Goal: Task Accomplishment & Management: Use online tool/utility

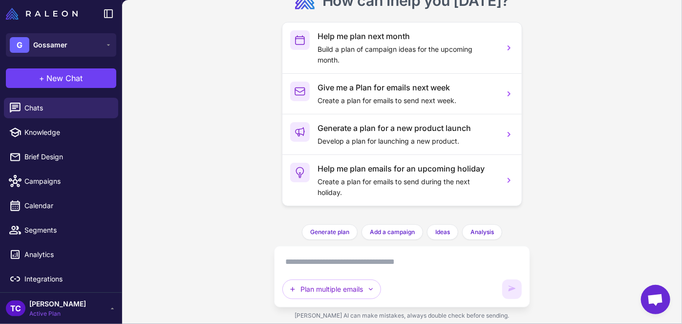
scroll to position [149, 0]
click at [69, 43] on button "[PERSON_NAME]" at bounding box center [61, 44] width 110 height 23
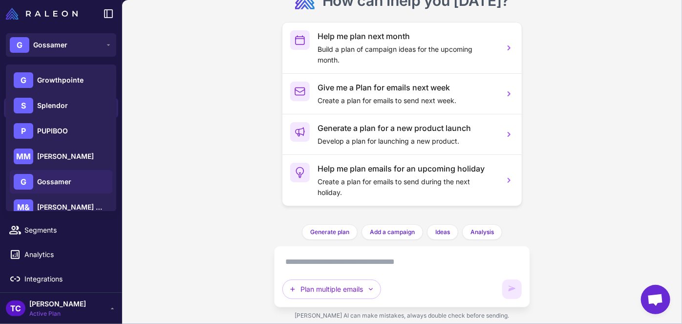
click at [80, 143] on div "G Growthpointe S Splendor P PUPIBOO MM [PERSON_NAME] G [PERSON_NAME] [PERSON_NA…" at bounding box center [61, 182] width 110 height 236
click at [67, 138] on div "P PUPIBOO" at bounding box center [61, 130] width 103 height 23
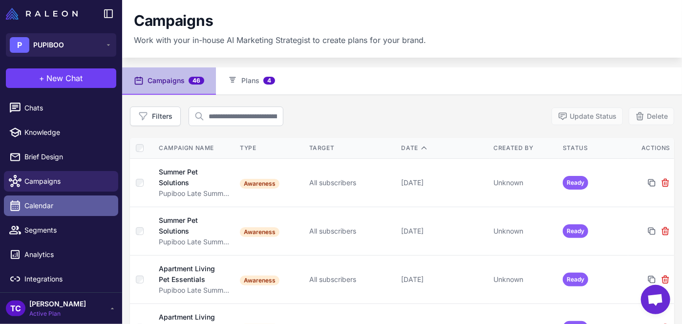
click at [83, 207] on span "Calendar" at bounding box center [67, 205] width 86 height 11
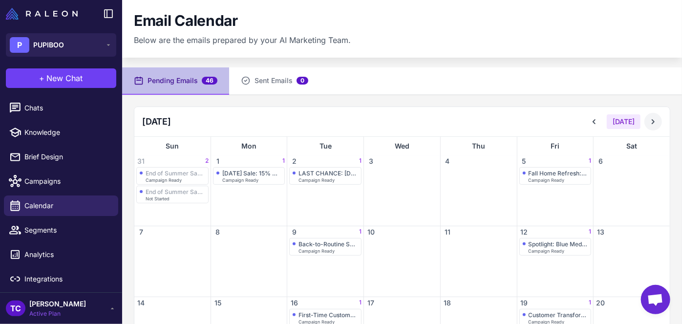
click at [653, 121] on button at bounding box center [653, 122] width 18 height 18
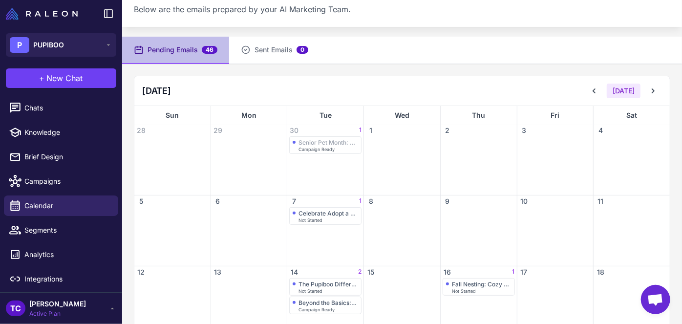
scroll to position [44, 0]
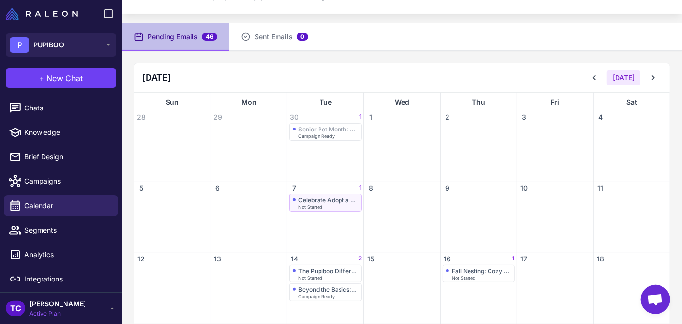
click at [332, 206] on div "Not Started" at bounding box center [328, 207] width 60 height 4
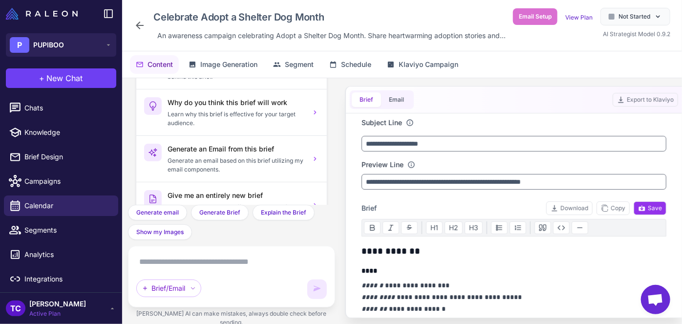
scroll to position [30, 0]
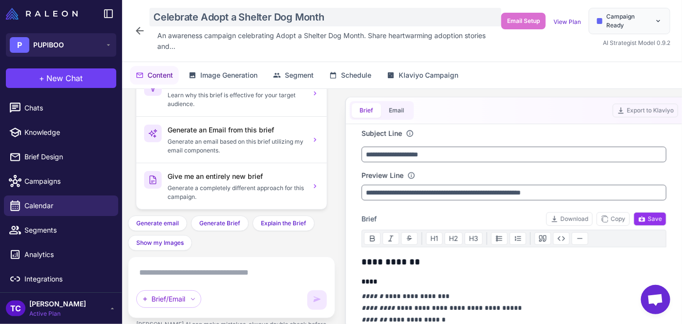
click at [162, 13] on div "Celebrate Adopt a Shelter Dog Month" at bounding box center [325, 17] width 352 height 19
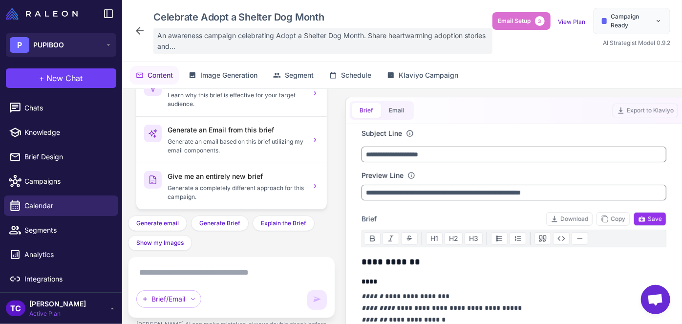
click at [180, 37] on span "An awareness campaign celebrating Adopt a Shelter Dog Month. Share heartwarming…" at bounding box center [322, 40] width 331 height 21
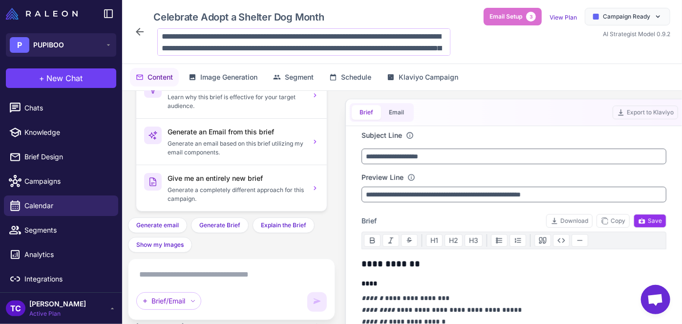
scroll to position [24, 0]
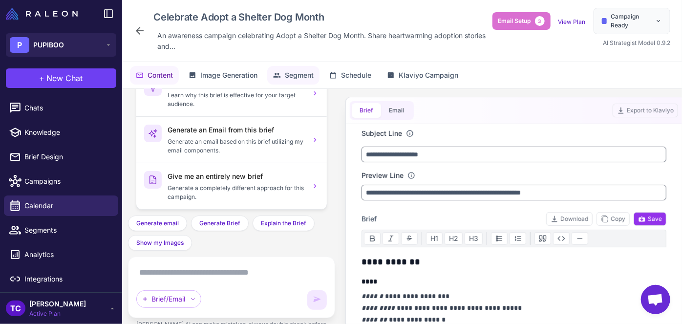
click at [280, 81] on button "Segment" at bounding box center [293, 75] width 52 height 19
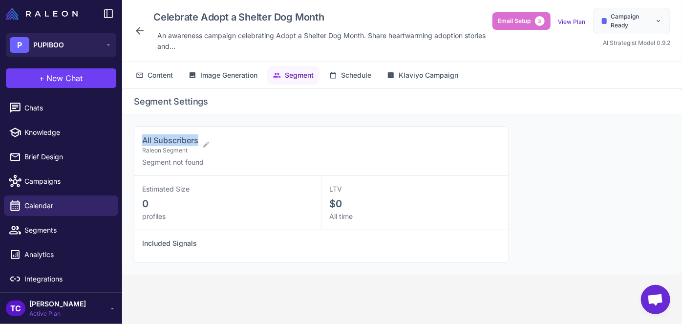
drag, startPoint x: 136, startPoint y: 138, endPoint x: 197, endPoint y: 136, distance: 61.1
click at [197, 136] on div "All Subscribers Raleon Segment Segment not found" at bounding box center [321, 151] width 374 height 49
copy span "All Subscribers"
click at [20, 207] on icon at bounding box center [15, 205] width 13 height 13
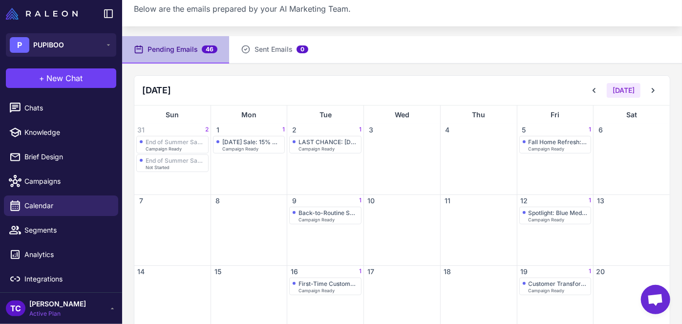
scroll to position [44, 0]
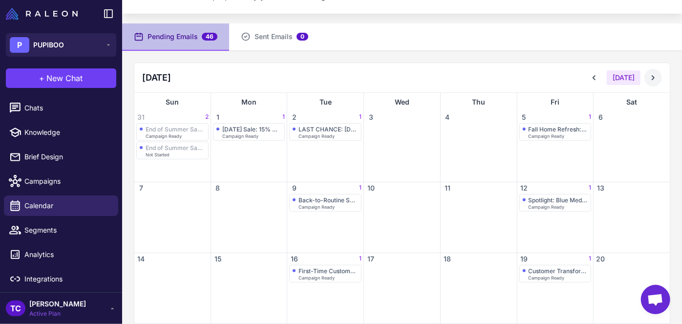
click at [648, 77] on icon at bounding box center [653, 78] width 10 height 10
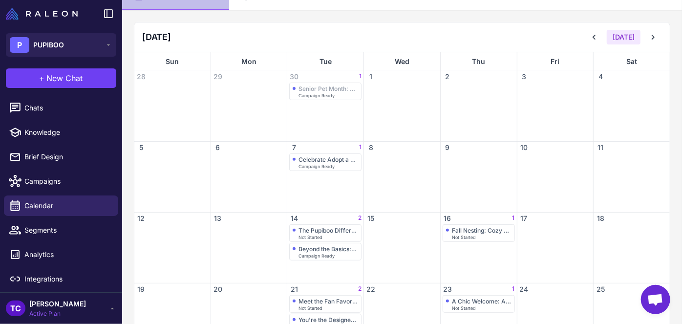
scroll to position [177, 0]
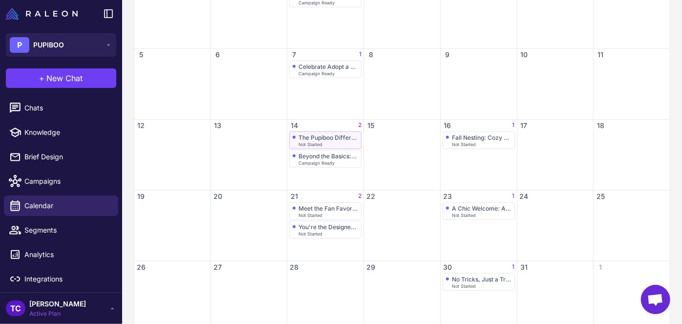
click at [326, 140] on div "The Pupiboo Difference: Style Meets Sanity Not Started" at bounding box center [325, 140] width 65 height 13
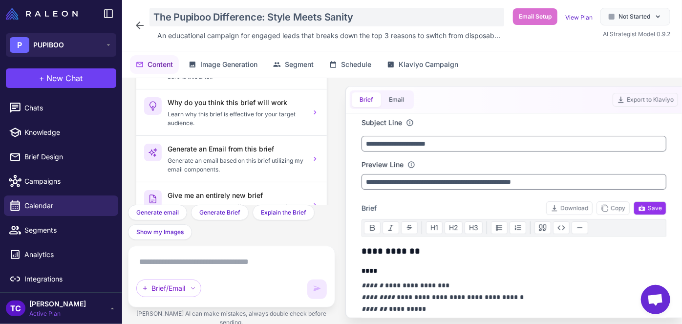
scroll to position [30, 0]
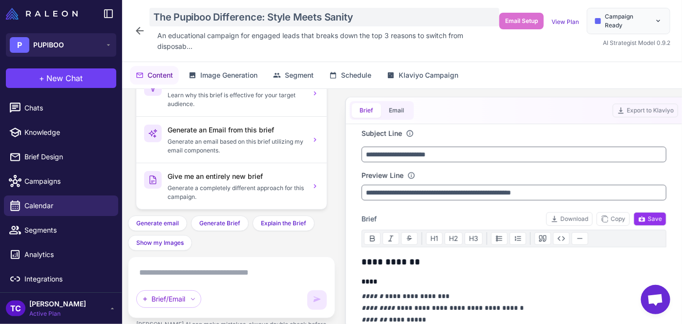
click at [157, 15] on div "The Pupiboo Difference: Style Meets Sanity" at bounding box center [324, 17] width 350 height 19
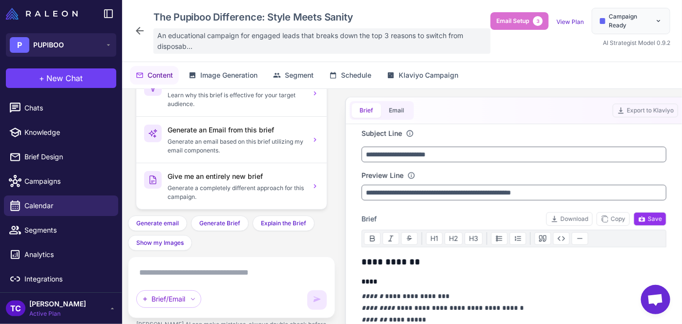
click at [200, 30] on div "An educational campaign for engaged leads that breaks down the top 3 reasons to…" at bounding box center [321, 40] width 337 height 25
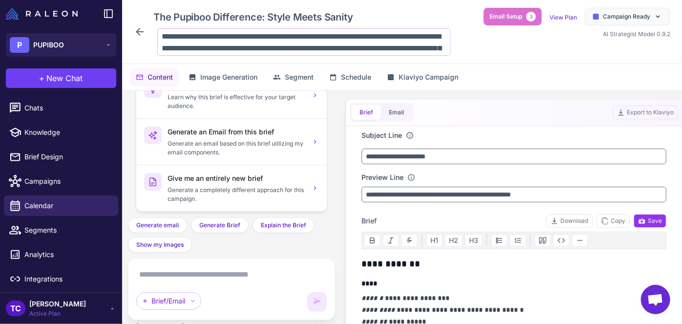
scroll to position [24, 0]
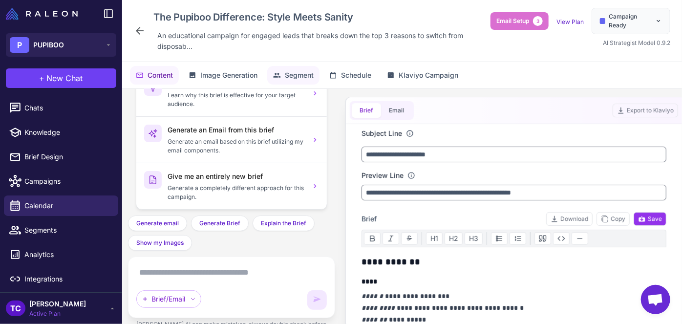
click at [291, 84] on button "Segment" at bounding box center [293, 75] width 52 height 19
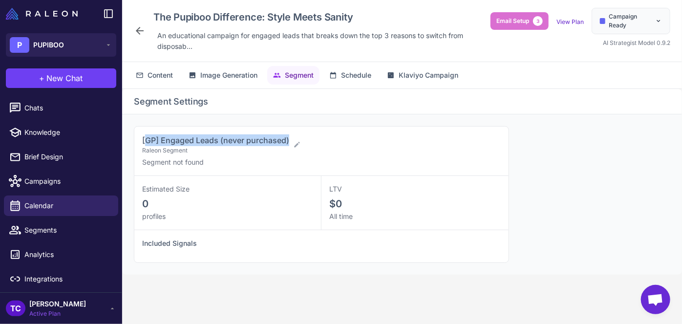
drag, startPoint x: 145, startPoint y: 141, endPoint x: 296, endPoint y: 127, distance: 151.6
click at [296, 127] on div "[GP] Engaged Leads (never purchased) Raleon Segment Segment not found" at bounding box center [321, 151] width 374 height 49
drag, startPoint x: 218, startPoint y: 140, endPoint x: 136, endPoint y: 133, distance: 82.8
click at [166, 138] on span "[GP] Engaged Leads (never purchased)" at bounding box center [215, 140] width 147 height 10
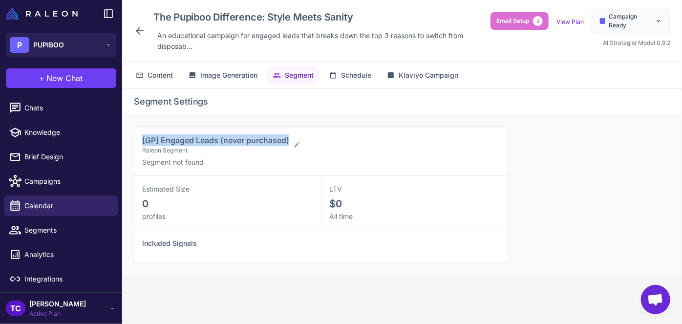
drag, startPoint x: 129, startPoint y: 135, endPoint x: 288, endPoint y: 133, distance: 158.8
click at [288, 133] on div "[GP] Engaged Leads (never purchased) Raleon Segment Segment not found Estimated…" at bounding box center [402, 194] width 560 height 160
click at [288, 133] on div "[GP] Engaged Leads (never purchased) Raleon Segment Segment not found" at bounding box center [321, 151] width 374 height 49
drag, startPoint x: 132, startPoint y: 129, endPoint x: 289, endPoint y: 135, distance: 157.4
click at [289, 135] on div "[GP] Engaged Leads (never purchased) Raleon Segment Segment not found Estimated…" at bounding box center [402, 194] width 560 height 160
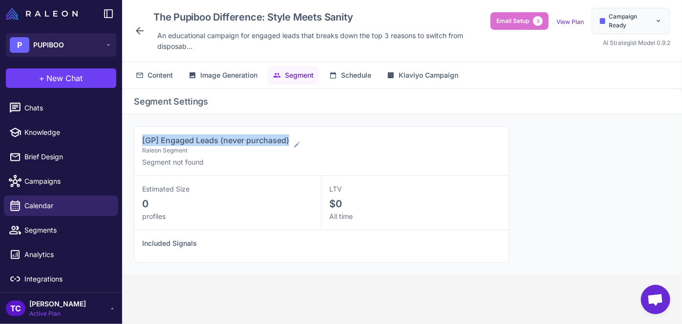
copy span "[GP] Engaged Leads (never purchased)"
click at [140, 39] on div "The Pupiboo Difference: Style Meets Sanity An educational campaign for engaged …" at bounding box center [312, 31] width 357 height 46
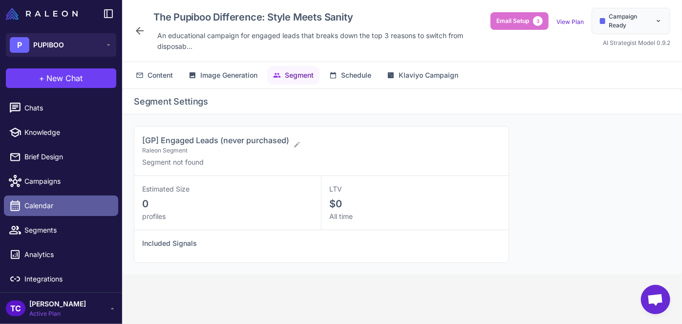
click at [54, 201] on span "Calendar" at bounding box center [67, 205] width 86 height 11
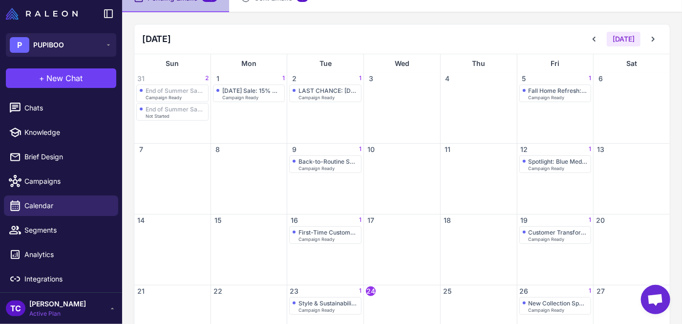
scroll to position [44, 0]
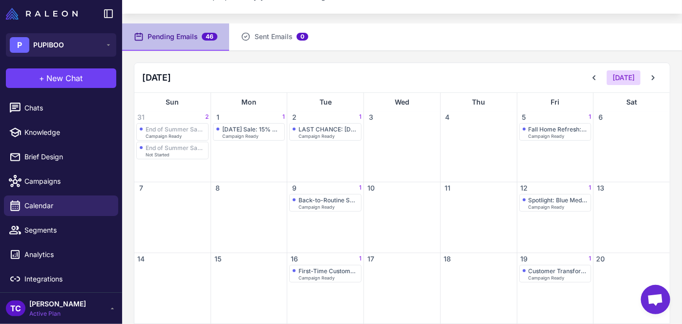
click at [624, 80] on button "Today" at bounding box center [624, 77] width 34 height 15
click at [652, 77] on button at bounding box center [653, 78] width 18 height 18
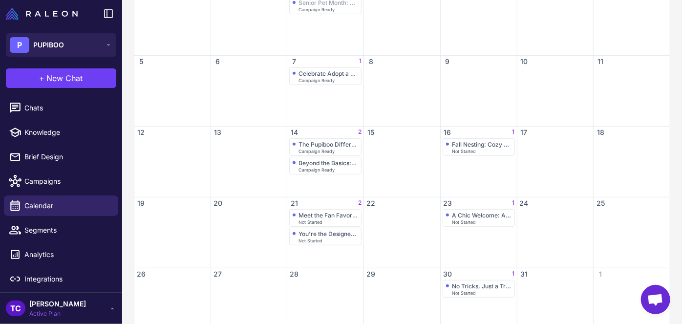
scroll to position [177, 0]
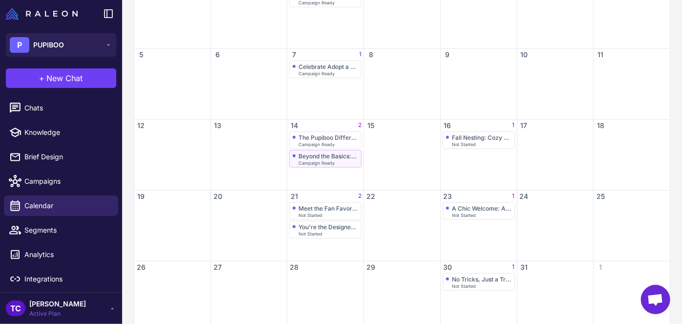
click at [318, 161] on span "Campaign Ready" at bounding box center [316, 163] width 36 height 4
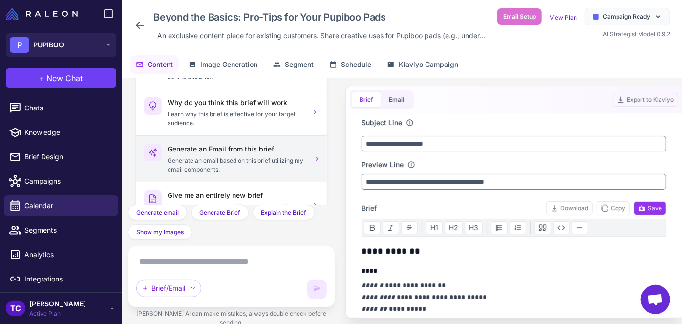
scroll to position [30, 0]
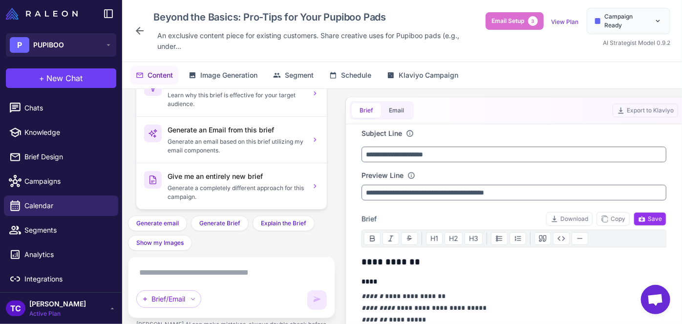
click at [140, 21] on div "Beyond the Basics: Pro-Tips for Your Pupiboo Pads An exclusive content piece fo…" at bounding box center [310, 31] width 352 height 46
click at [137, 30] on icon at bounding box center [140, 31] width 8 height 8
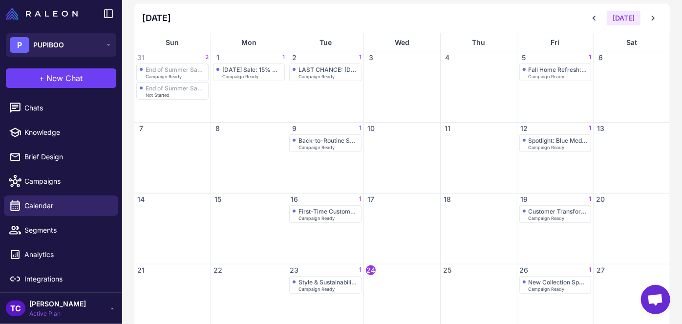
scroll to position [44, 0]
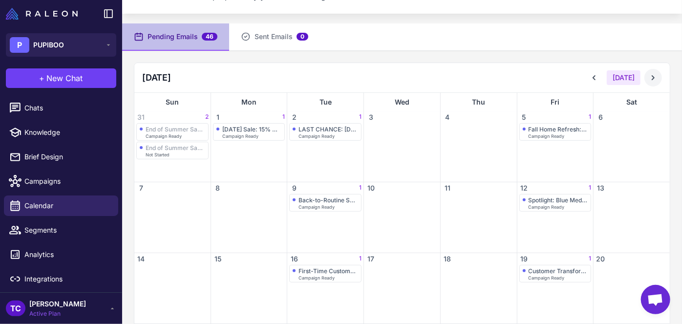
click at [648, 81] on icon at bounding box center [653, 78] width 10 height 10
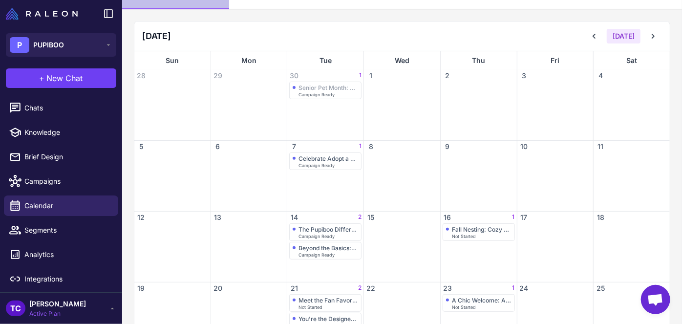
scroll to position [133, 0]
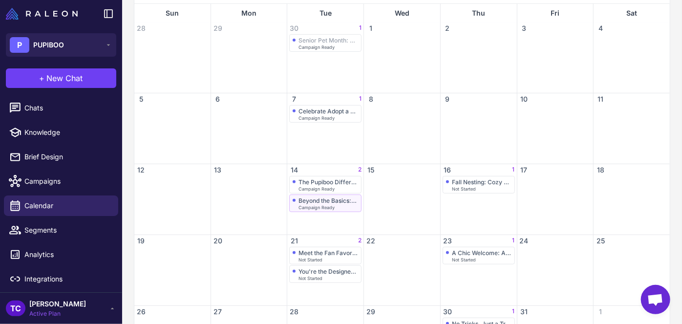
click at [325, 205] on span "Campaign Ready" at bounding box center [316, 207] width 36 height 4
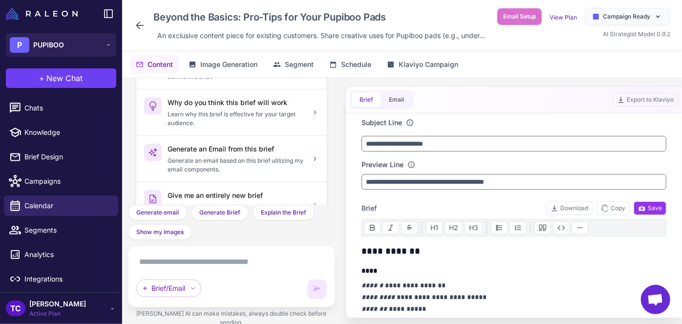
scroll to position [30, 0]
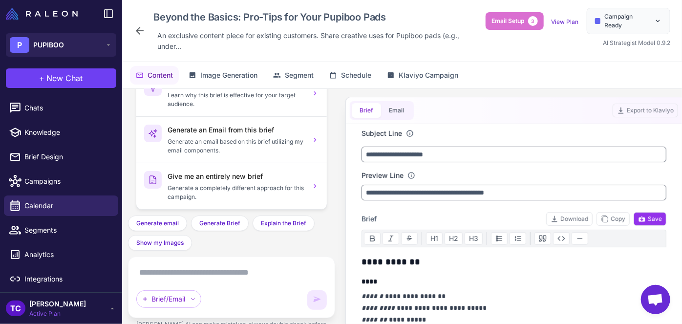
click at [139, 29] on icon at bounding box center [140, 31] width 12 height 12
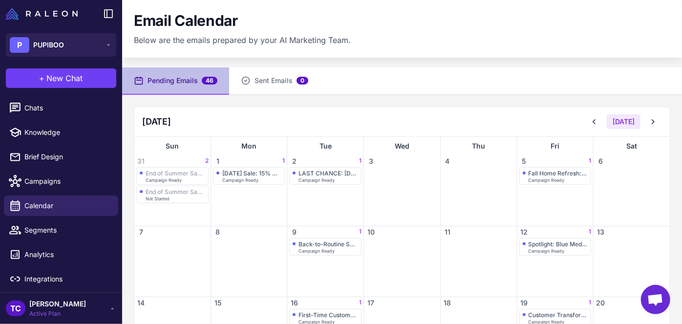
click at [434, 101] on div "Pending Emails 46 Sent Emails 0 September 2025 Today Sun Mon Tue Wed Thu Fri Sa…" at bounding box center [402, 294] width 560 height 454
click at [650, 123] on icon at bounding box center [653, 122] width 10 height 10
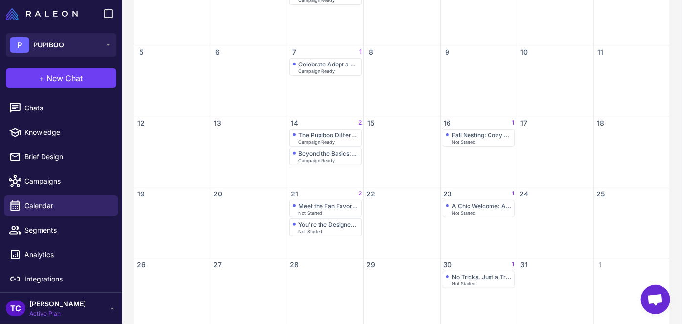
scroll to position [196, 0]
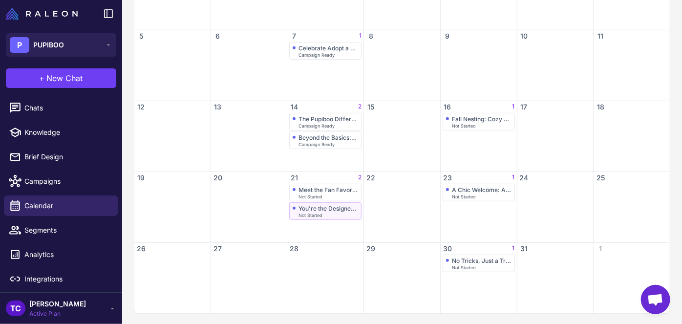
click at [325, 213] on div "Not Started" at bounding box center [328, 215] width 60 height 4
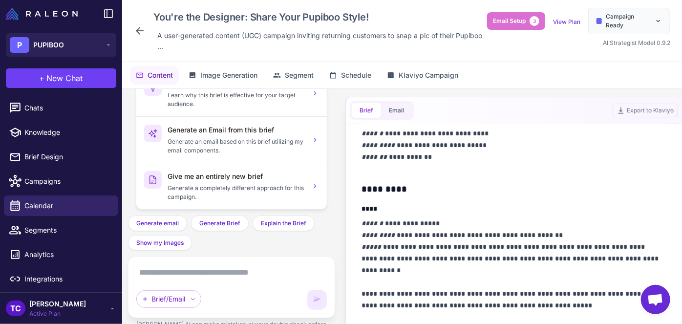
scroll to position [222, 0]
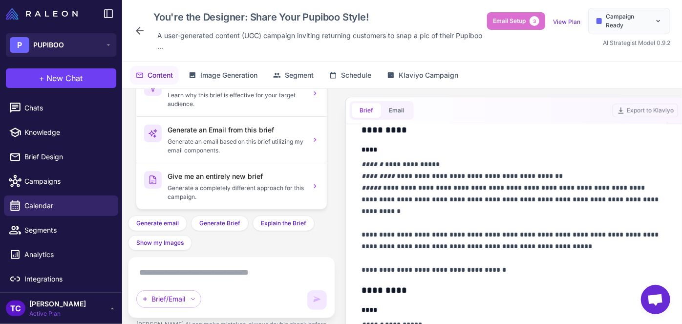
click at [142, 29] on icon at bounding box center [140, 31] width 12 height 12
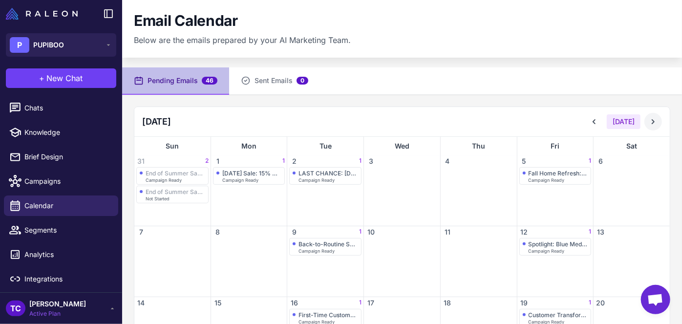
click at [648, 121] on icon at bounding box center [653, 122] width 10 height 10
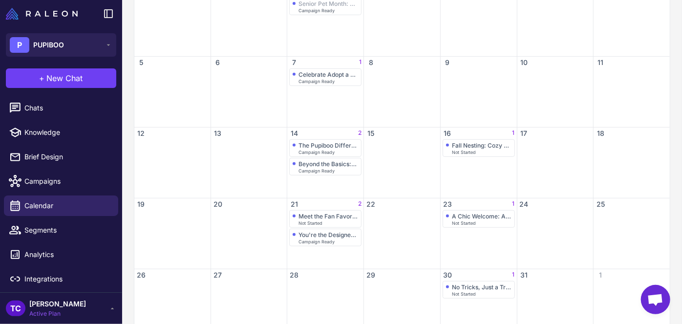
scroll to position [177, 0]
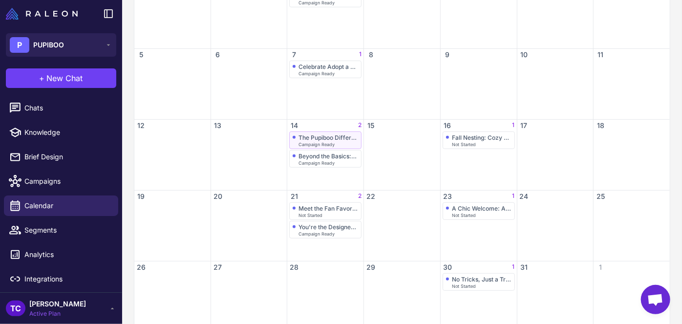
click at [321, 144] on span "Campaign Ready" at bounding box center [316, 144] width 36 height 4
